Goal: Task Accomplishment & Management: Manage account settings

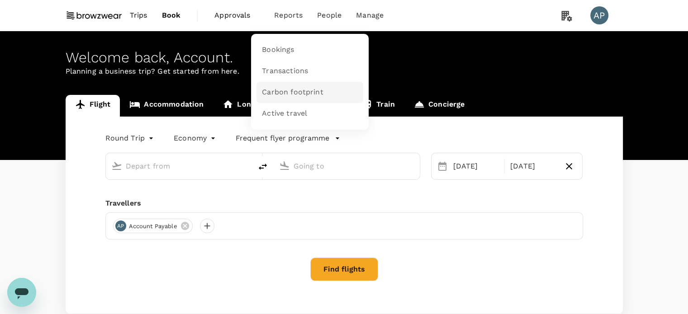
type input "Kuala Lumpur Intl ([GEOGRAPHIC_DATA])"
type input "Singapore Changi (SIN)"
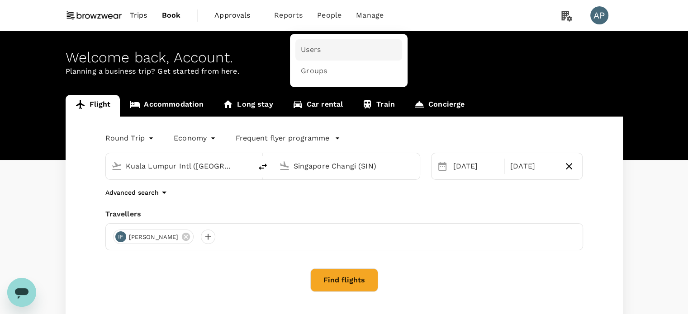
click at [308, 53] on span "Users" at bounding box center [311, 50] width 20 height 10
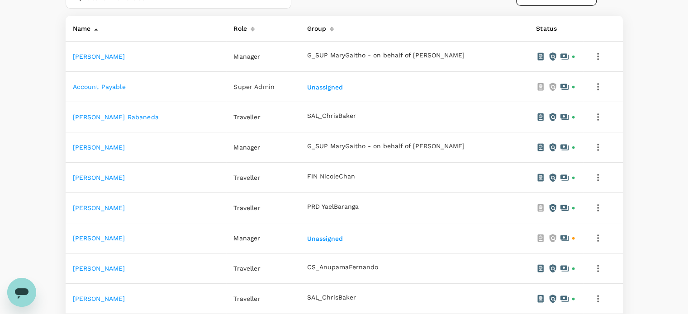
scroll to position [181, 0]
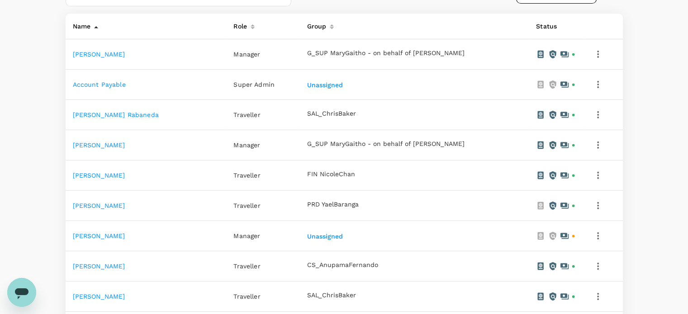
click at [118, 233] on link "[PERSON_NAME]" at bounding box center [99, 235] width 52 height 7
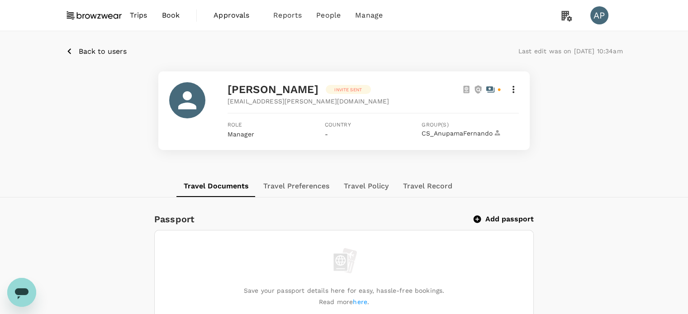
click at [83, 52] on p "Back to users" at bounding box center [103, 51] width 48 height 11
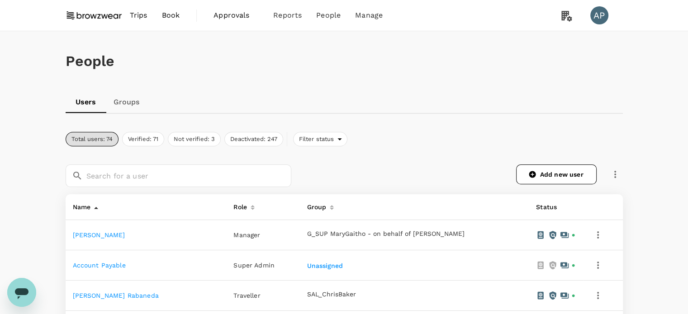
click at [617, 177] on icon "button" at bounding box center [614, 174] width 11 height 11
click at [610, 193] on span "Send invitation email" at bounding box center [577, 192] width 76 height 11
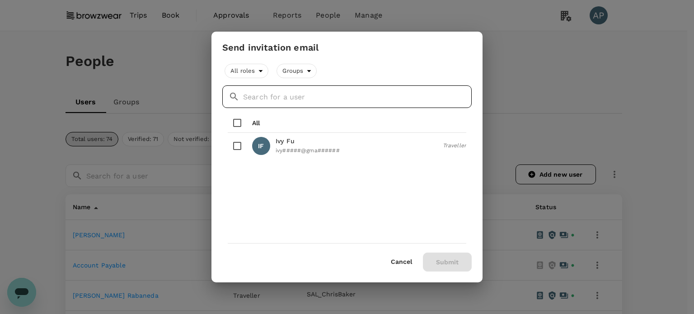
click at [325, 101] on input "text" at bounding box center [357, 96] width 229 height 23
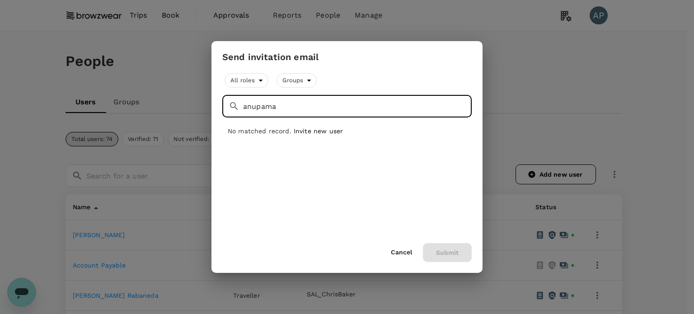
type input "anupama"
click at [398, 252] on button "Cancel" at bounding box center [401, 252] width 21 height 7
